Goal: Communication & Community: Participate in discussion

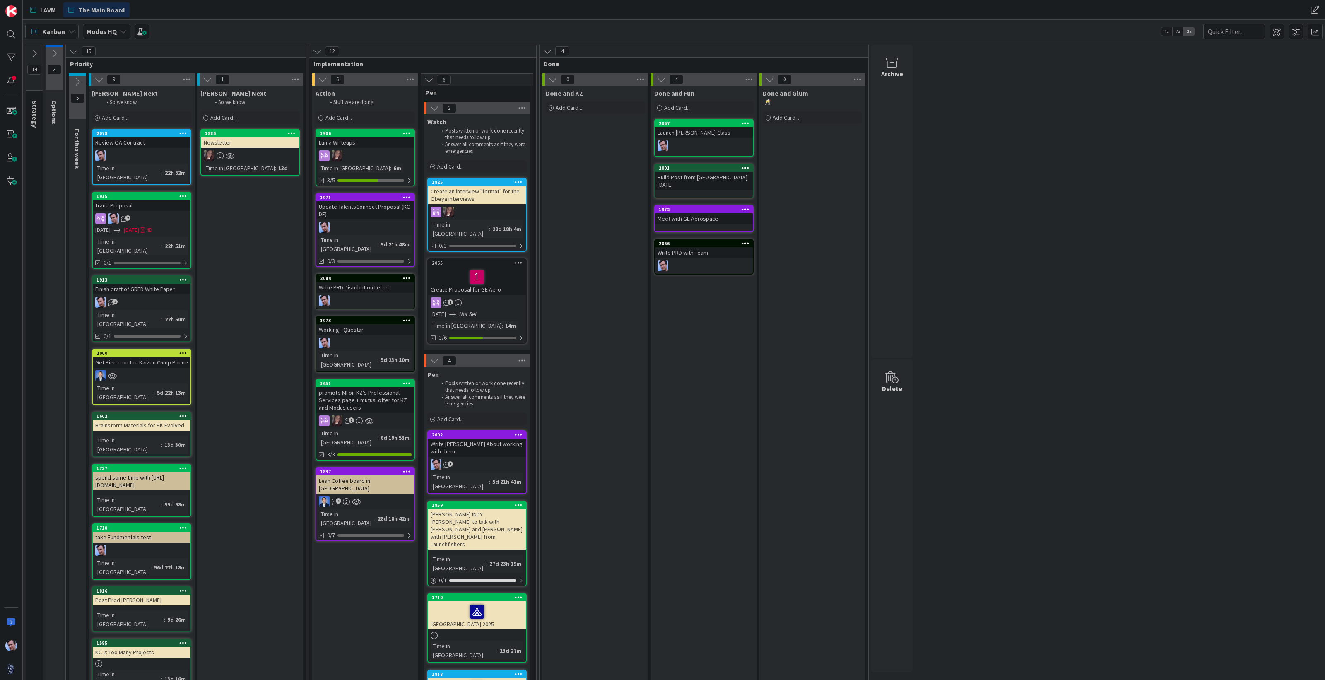
click at [364, 210] on div "Update TalentsConnect Proposal (KC DE)" at bounding box center [365, 210] width 98 height 18
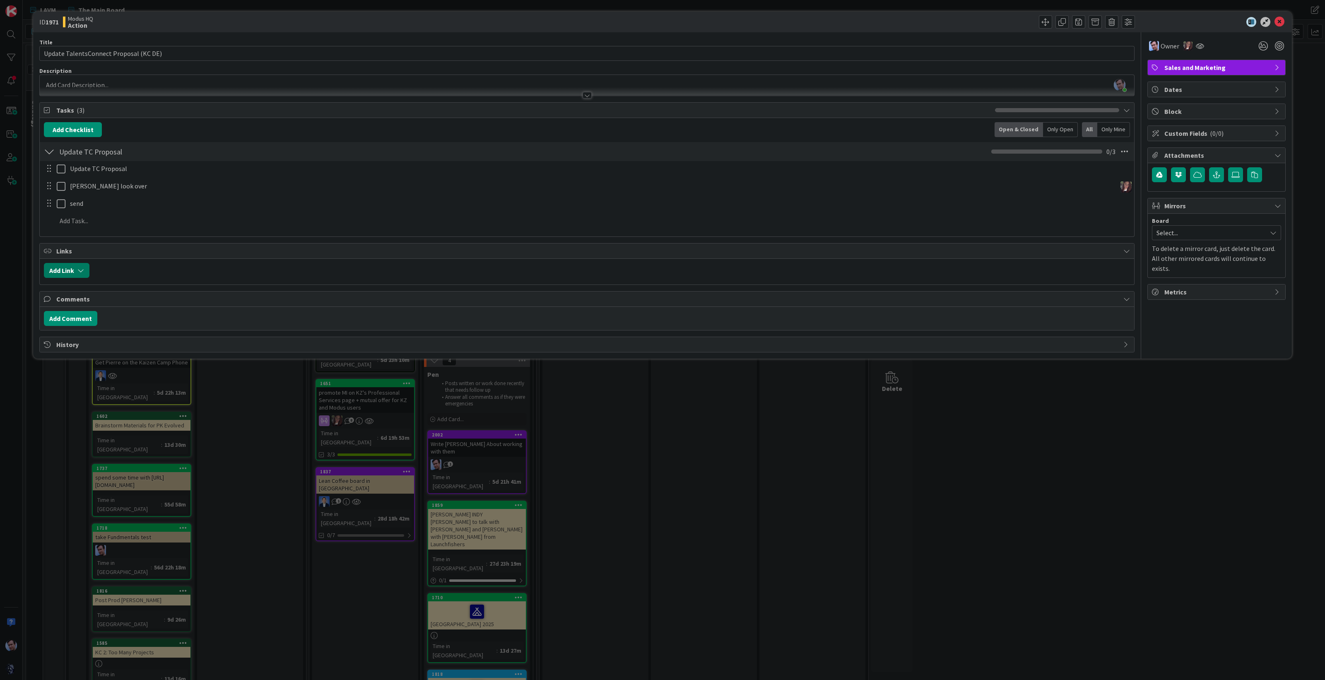
click at [82, 270] on icon "button" at bounding box center [80, 270] width 7 height 7
click at [77, 301] on div "New" at bounding box center [77, 303] width 58 height 14
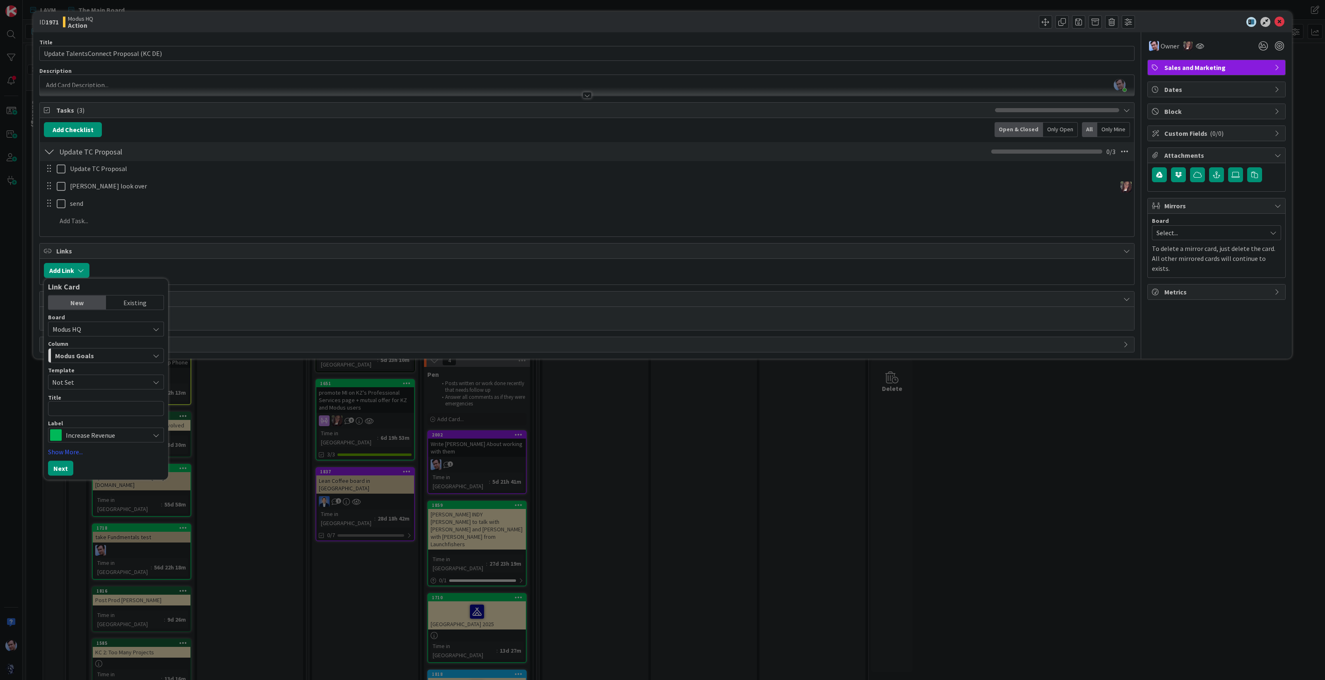
click at [207, 270] on div at bounding box center [612, 270] width 1036 height 15
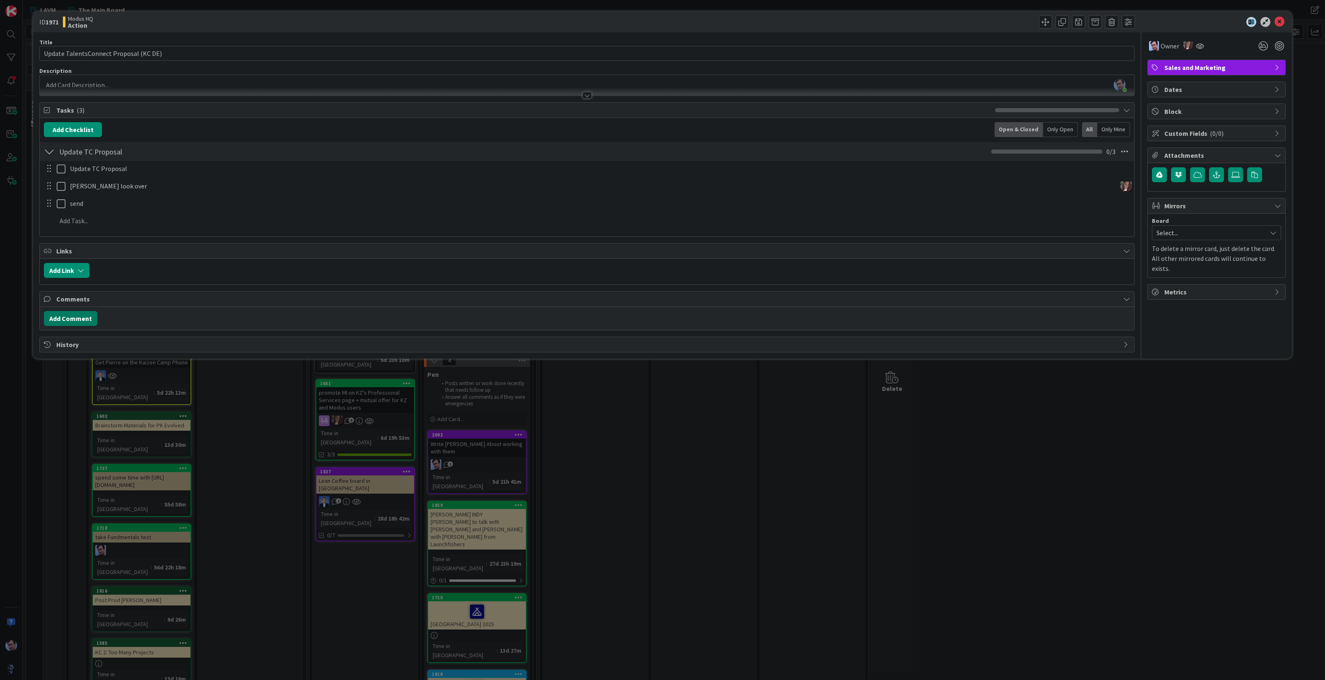
click at [74, 320] on button "Add Comment" at bounding box center [70, 318] width 53 height 15
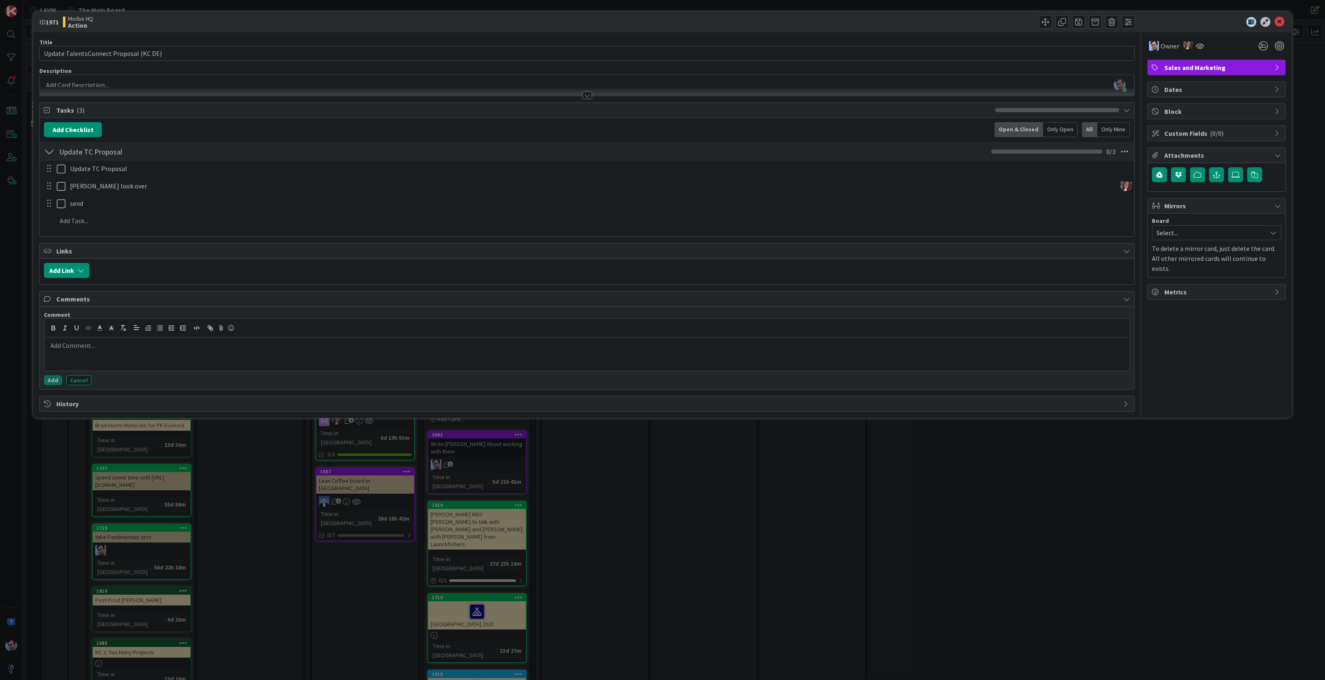
click at [150, 341] on p at bounding box center [587, 346] width 1079 height 10
click at [52, 379] on button "Add" at bounding box center [53, 380] width 18 height 10
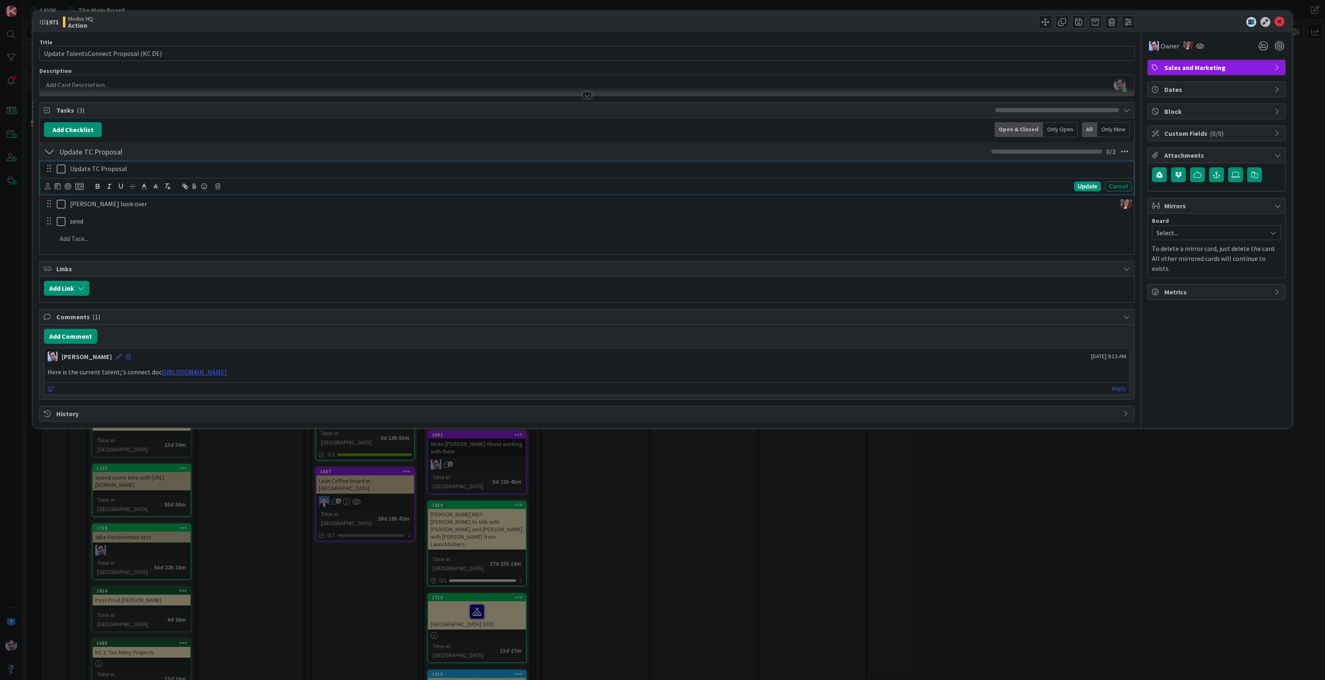
click at [65, 167] on icon at bounding box center [61, 169] width 9 height 10
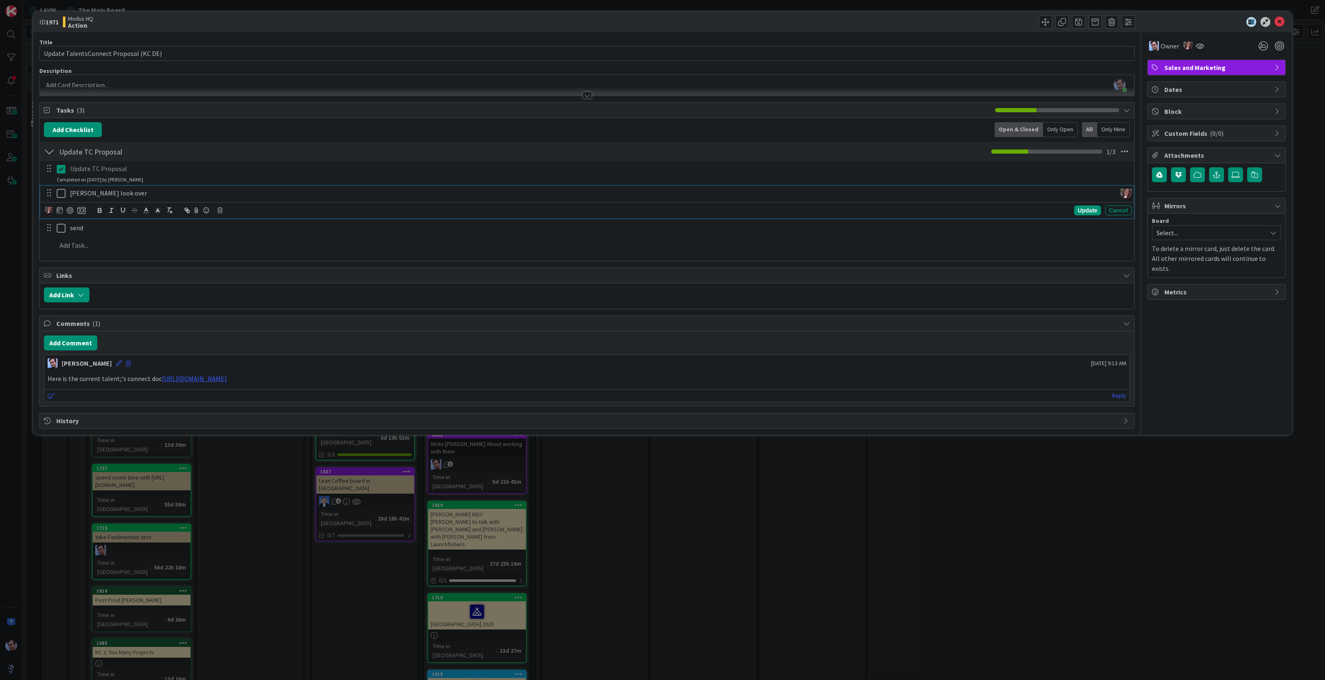
click at [79, 193] on p "[PERSON_NAME] look over" at bounding box center [591, 193] width 1043 height 10
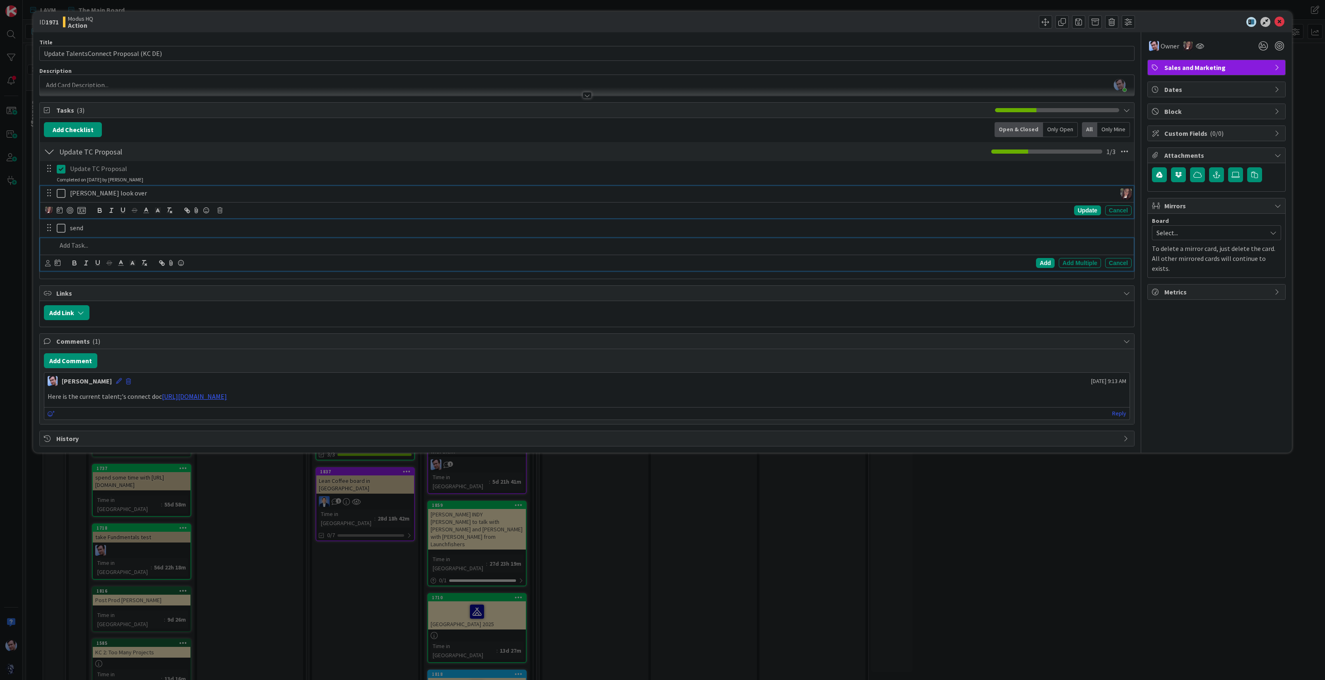
click at [230, 239] on div at bounding box center [592, 245] width 1078 height 14
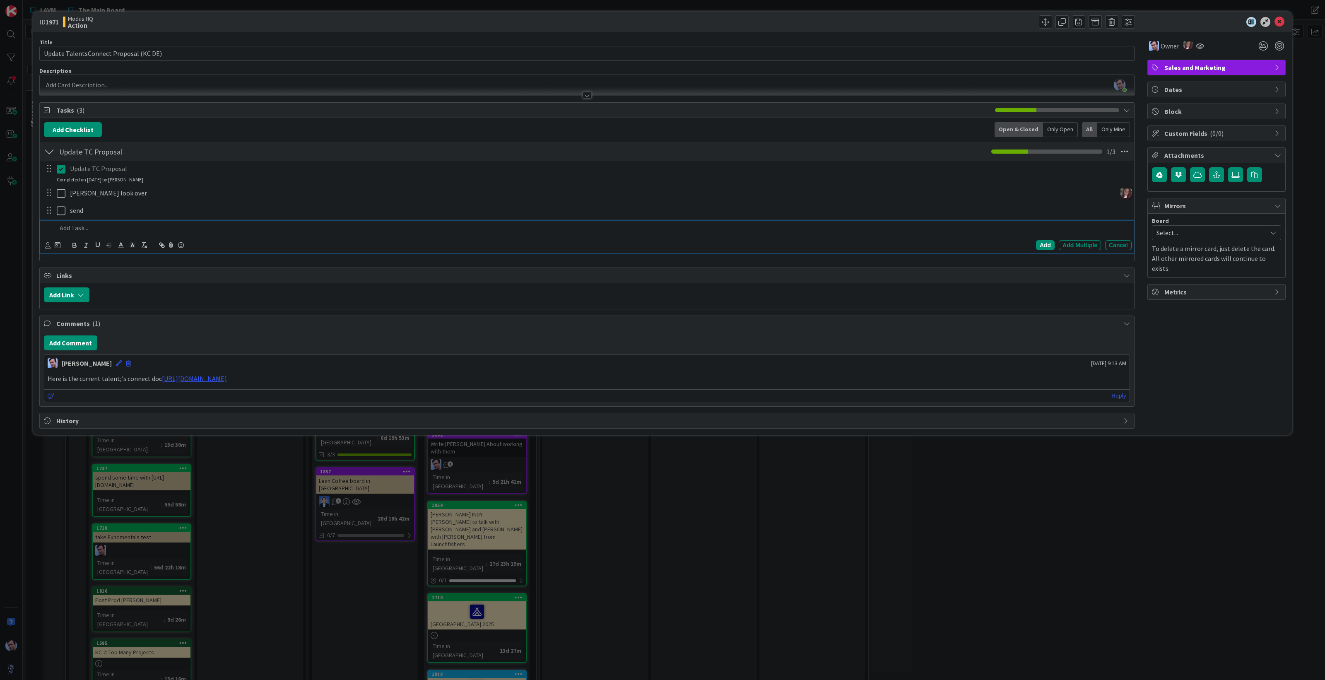
click at [650, 374] on p "Here is the current talent;'s connect doc [URL][DOMAIN_NAME]" at bounding box center [587, 379] width 1079 height 10
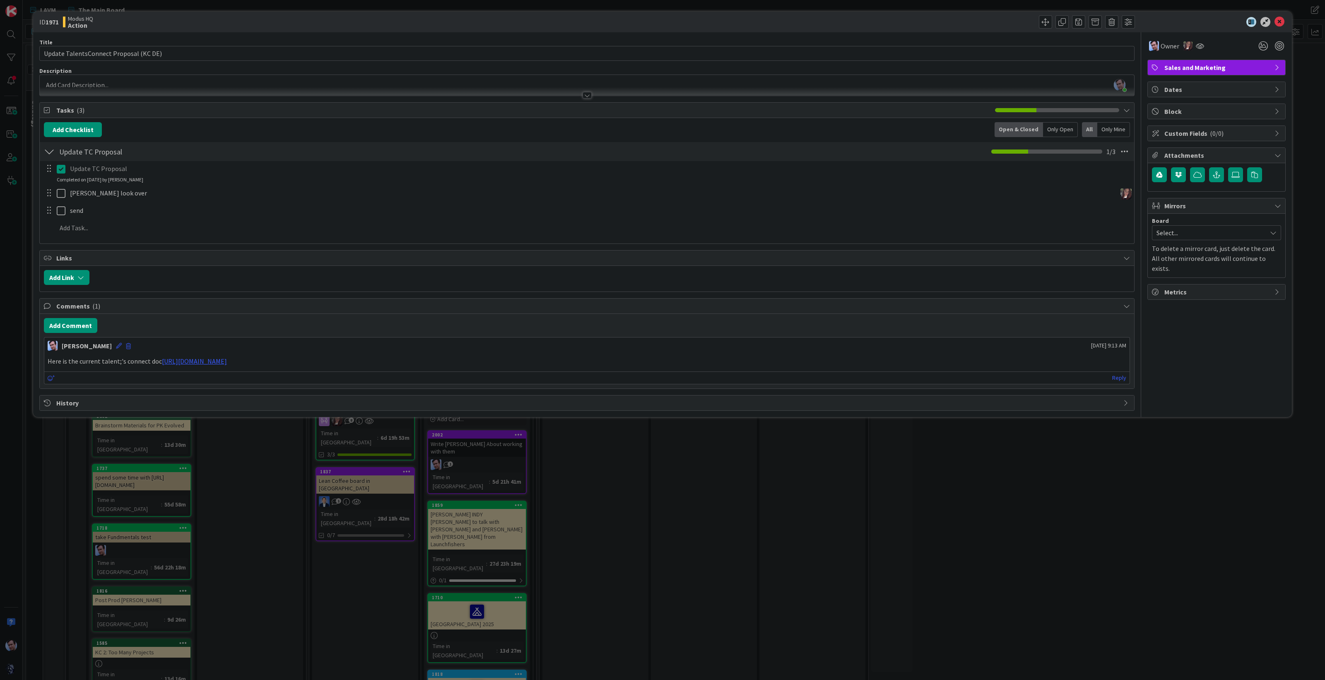
click at [624, 358] on p "Here is the current talent;'s connect doc [URL][DOMAIN_NAME]" at bounding box center [587, 362] width 1079 height 10
click at [70, 314] on div "Add Comment [PERSON_NAME] [DATE] 9:13 AM Here is the current talent;'s connect …" at bounding box center [587, 351] width 1094 height 75
click at [72, 320] on button "Add Comment" at bounding box center [70, 325] width 53 height 15
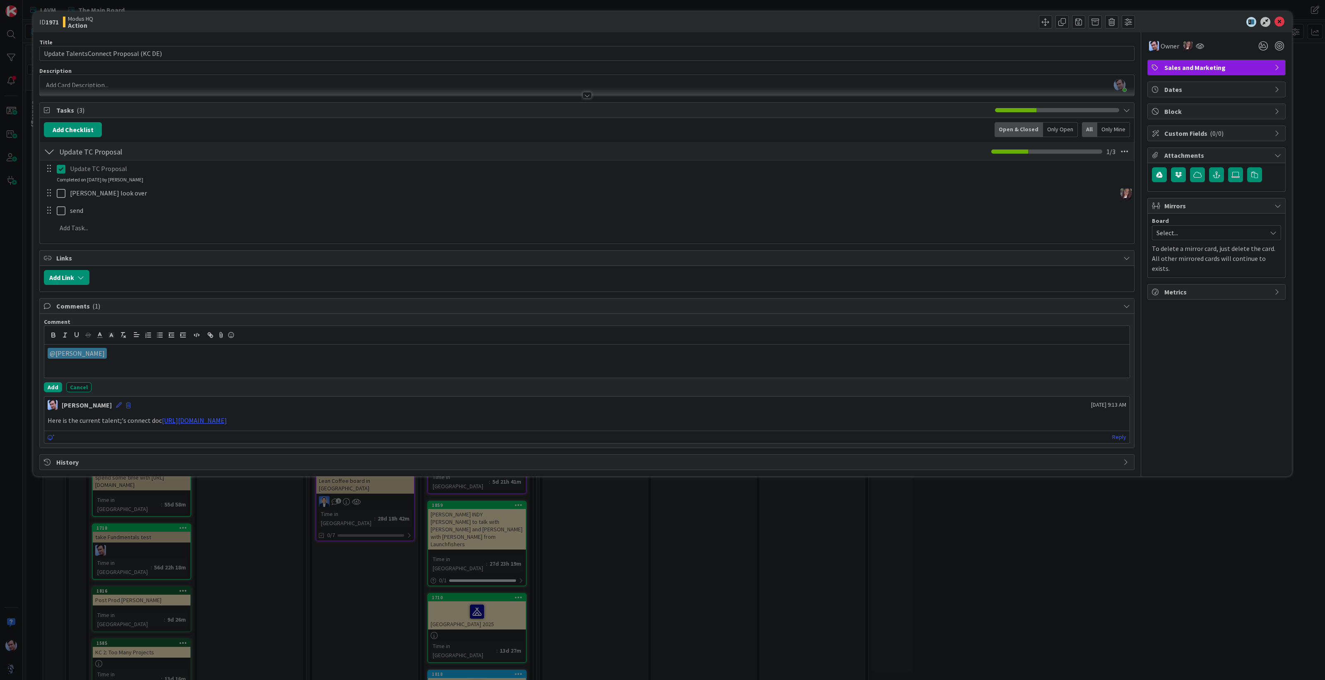
click at [124, 363] on div "﻿ @ [PERSON_NAME] ﻿ [PERSON_NAME]" at bounding box center [586, 361] width 1085 height 33
click at [58, 388] on button "Add" at bounding box center [53, 387] width 18 height 10
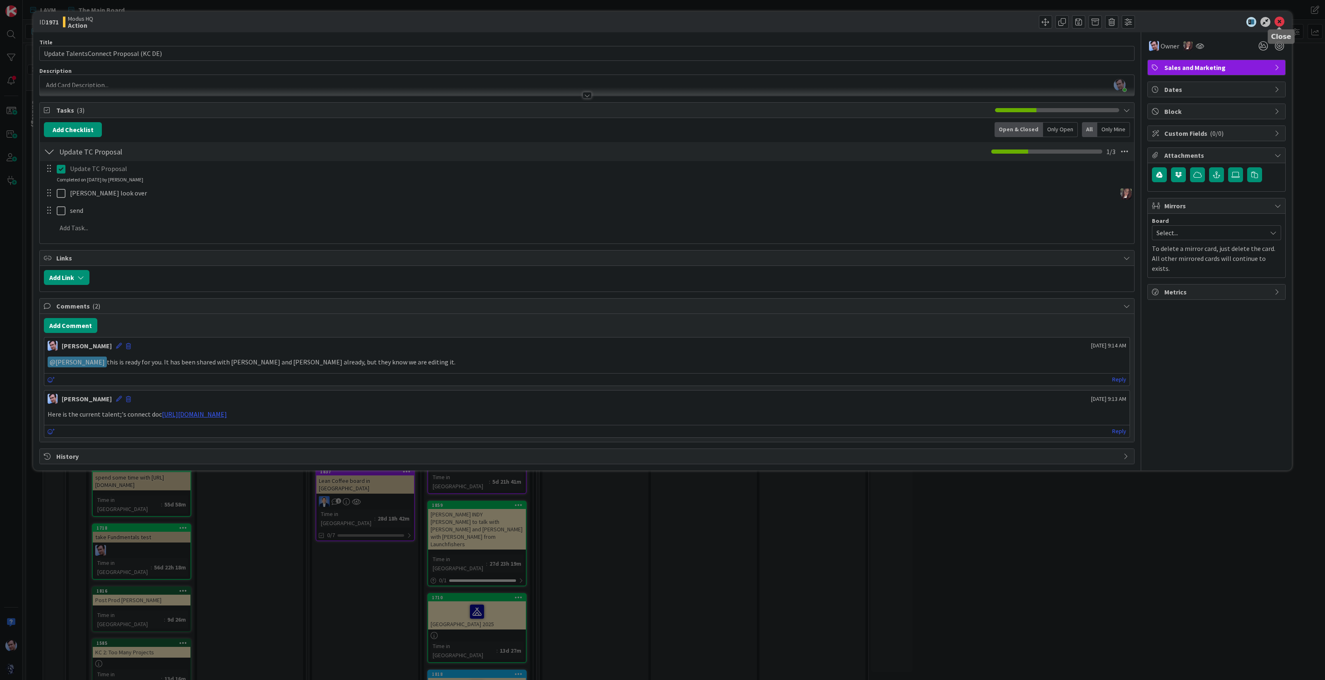
click at [1281, 22] on icon at bounding box center [1279, 22] width 10 height 10
